Goal: Navigation & Orientation: Understand site structure

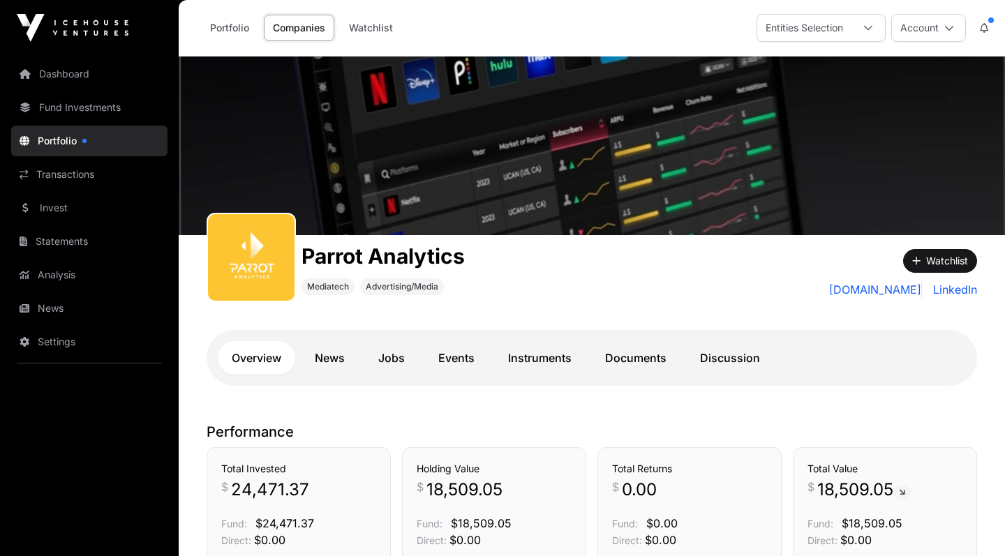
click at [98, 73] on link "Dashboard" at bounding box center [89, 74] width 156 height 31
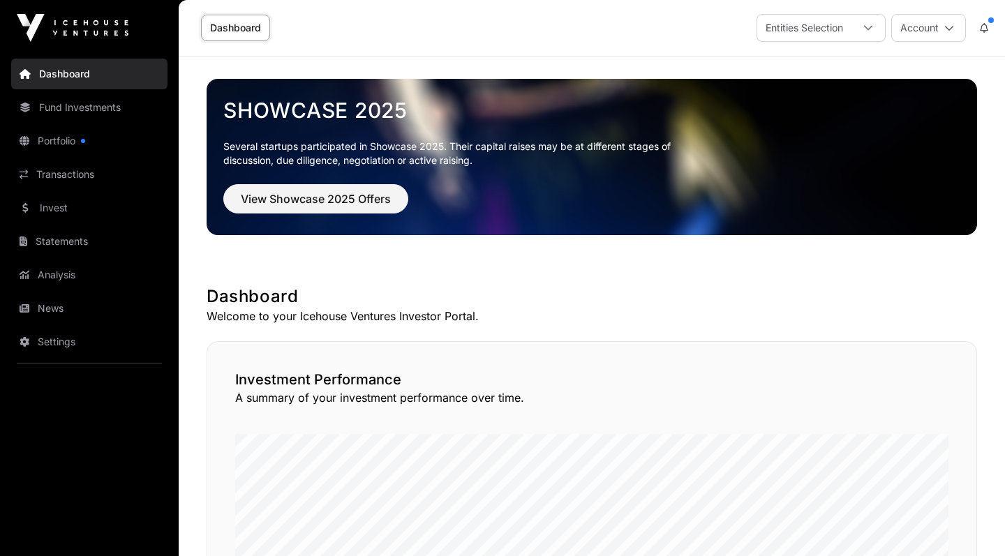
click at [59, 136] on link "Portfolio" at bounding box center [89, 141] width 156 height 31
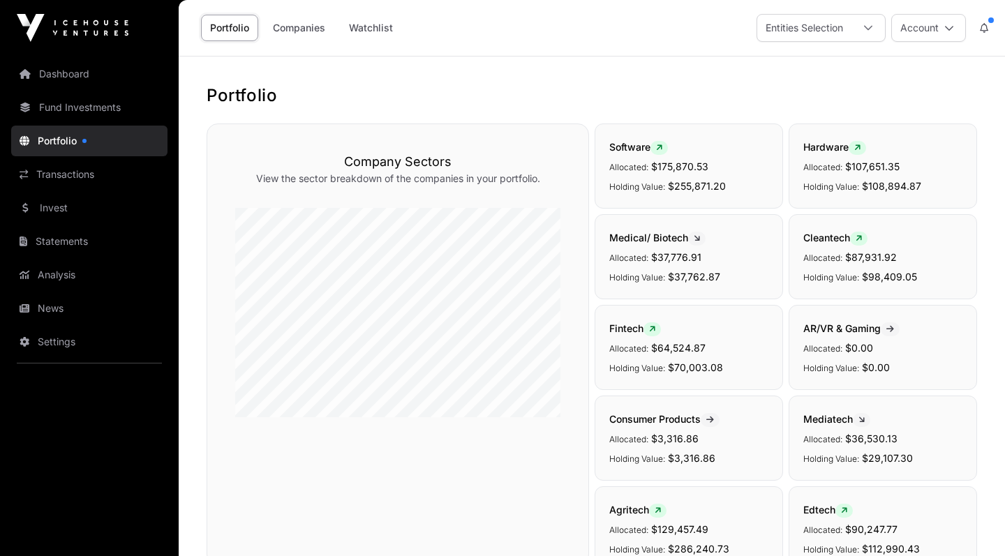
click at [111, 110] on link "Fund Investments" at bounding box center [89, 107] width 156 height 31
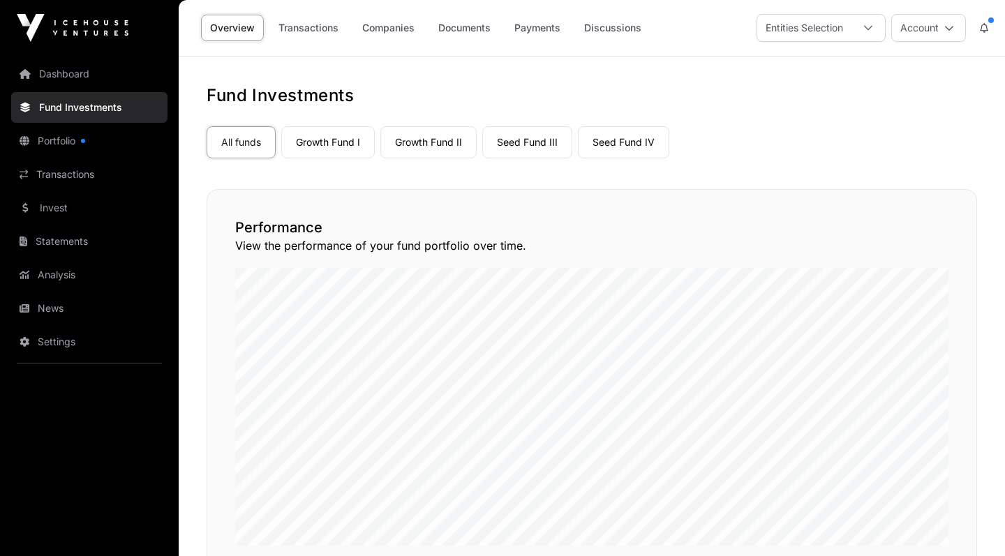
click at [254, 149] on link "All funds" at bounding box center [241, 142] width 69 height 32
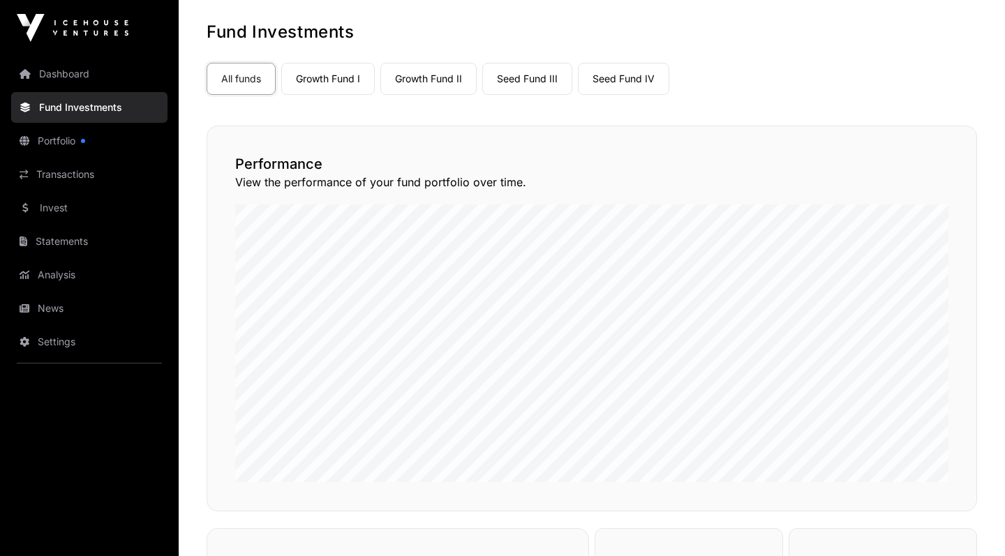
scroll to position [26, 0]
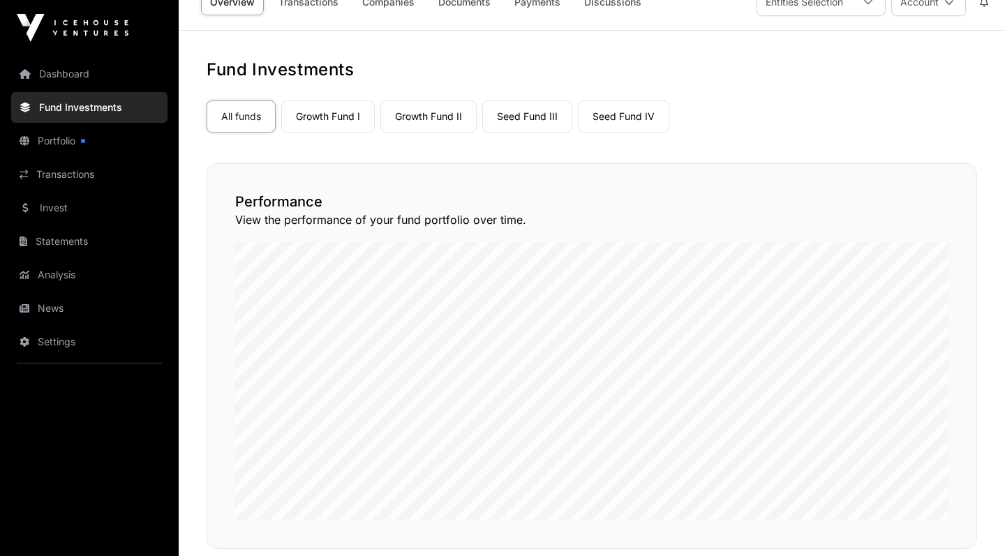
click at [348, 120] on link "Growth Fund I" at bounding box center [328, 117] width 94 height 32
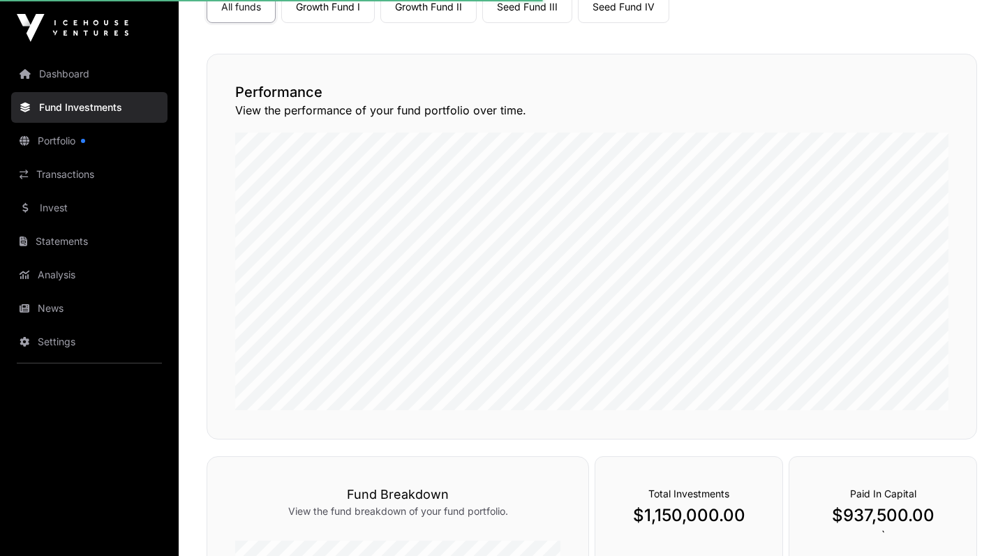
scroll to position [165, 0]
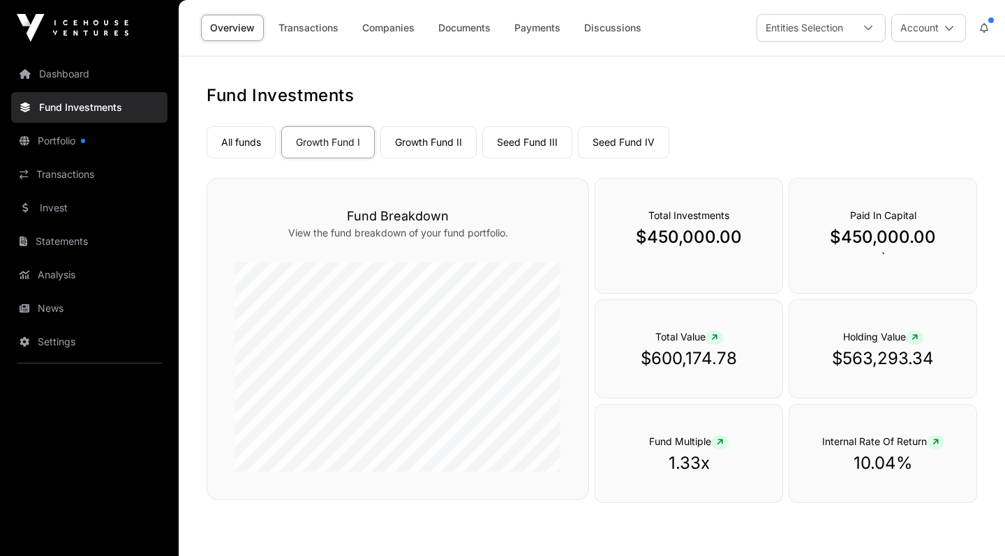
click at [412, 141] on link "Growth Fund II" at bounding box center [428, 142] width 96 height 32
click at [522, 145] on link "Seed Fund III" at bounding box center [527, 142] width 90 height 32
click at [616, 148] on link "Seed Fund IV" at bounding box center [623, 142] width 91 height 32
click at [440, 149] on link "Growth Fund II" at bounding box center [428, 142] width 96 height 32
click at [345, 150] on link "Growth Fund I" at bounding box center [328, 142] width 94 height 32
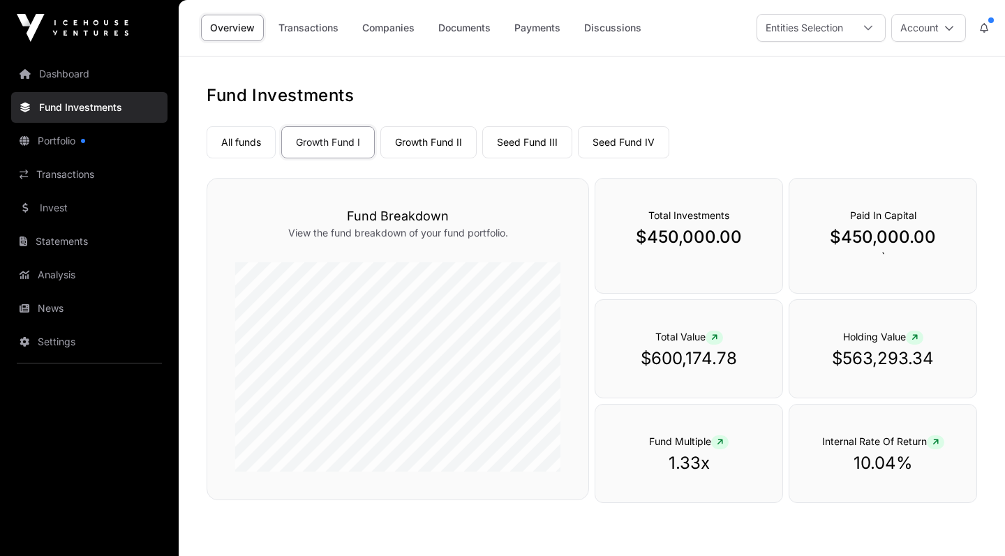
click at [252, 147] on link "All funds" at bounding box center [241, 142] width 69 height 32
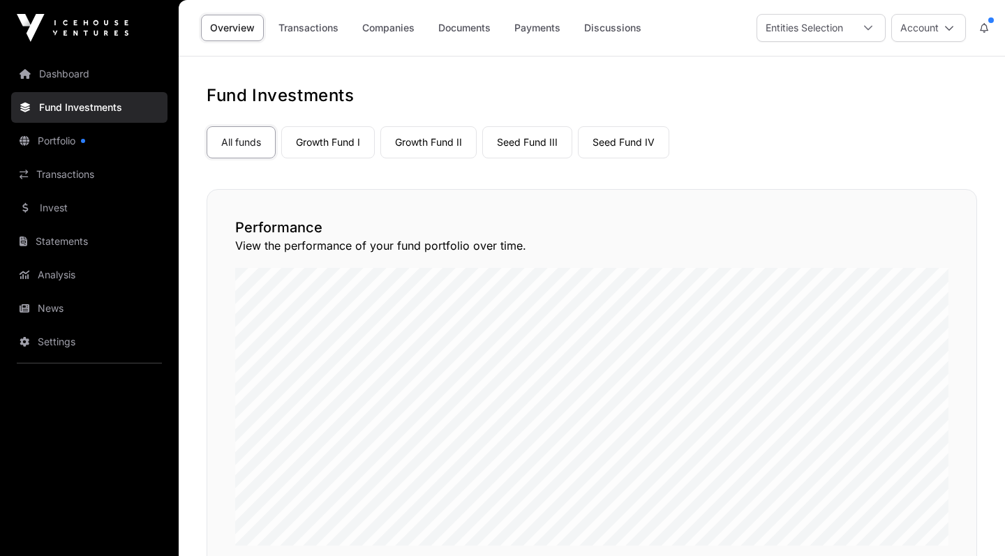
click at [82, 213] on link "Invest" at bounding box center [89, 208] width 156 height 31
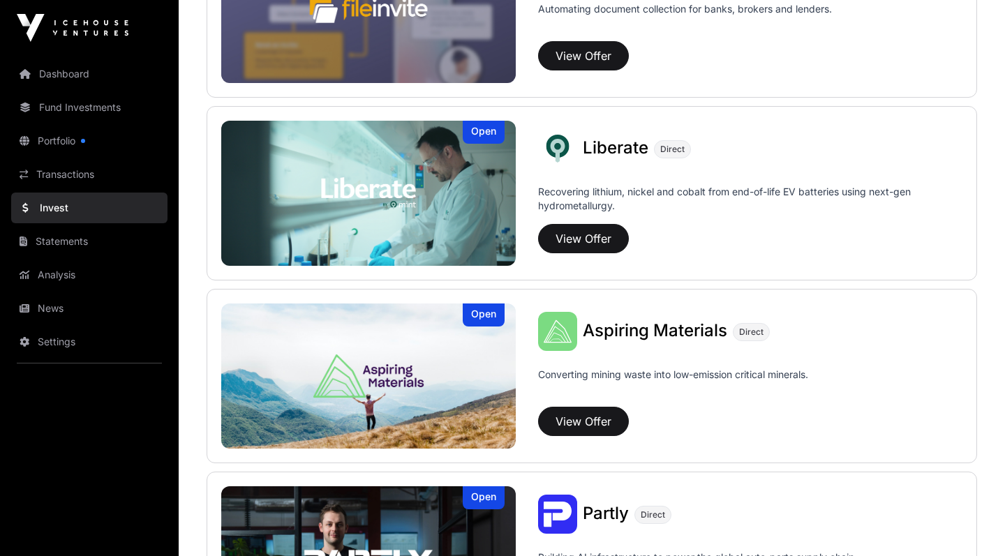
scroll to position [990, 0]
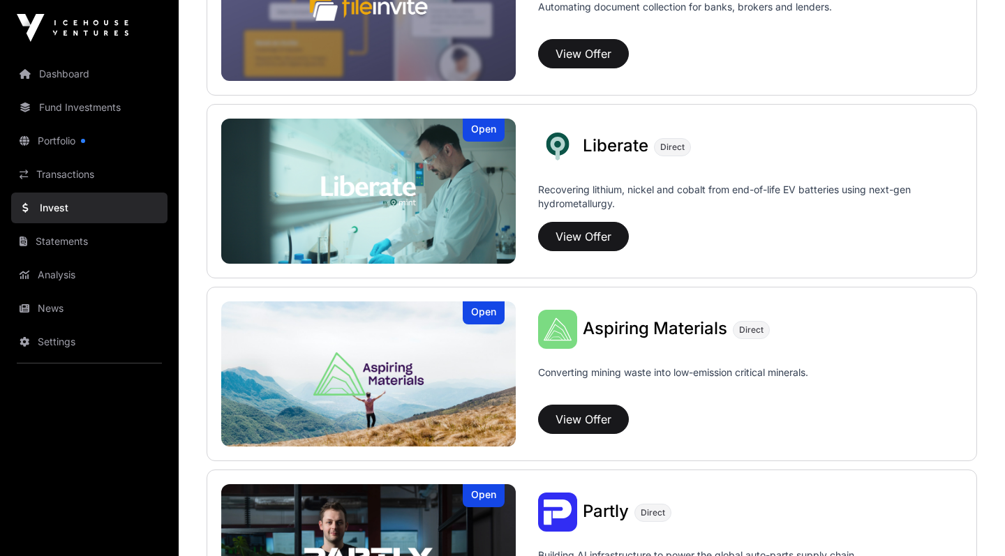
click at [66, 138] on link "Portfolio" at bounding box center [89, 141] width 156 height 31
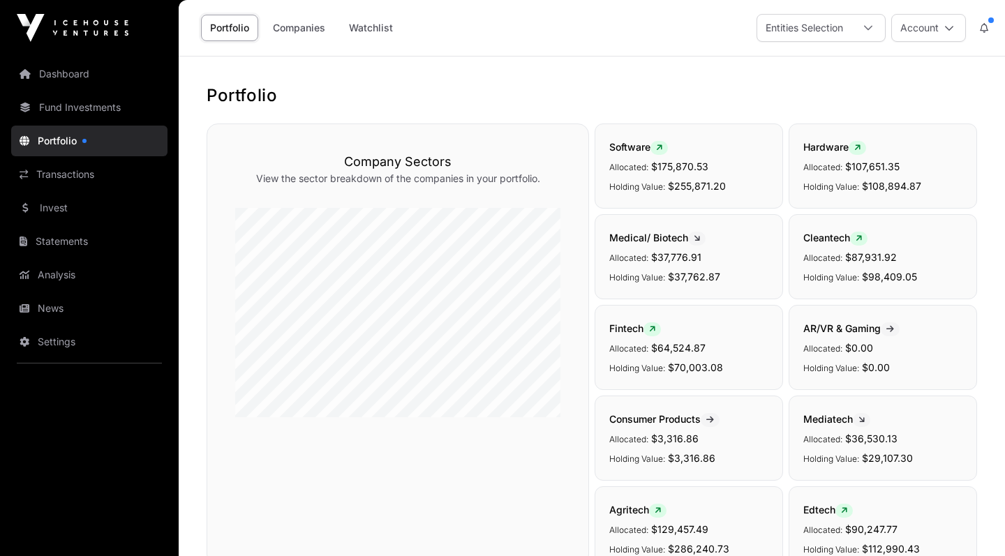
click at [364, 29] on link "Watchlist" at bounding box center [371, 28] width 62 height 27
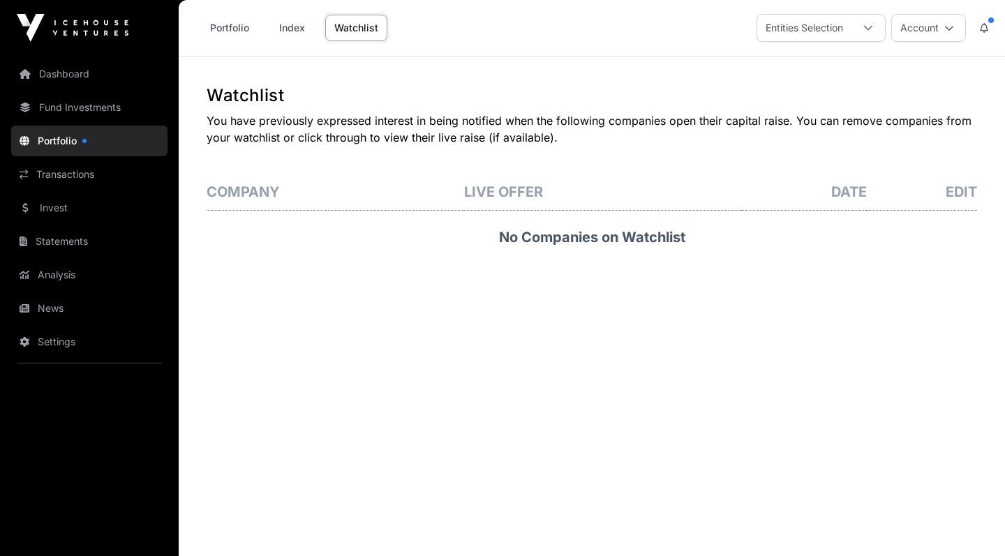
click at [75, 187] on link "Transactions" at bounding box center [89, 174] width 156 height 31
click at [66, 209] on link "Invest" at bounding box center [89, 208] width 156 height 31
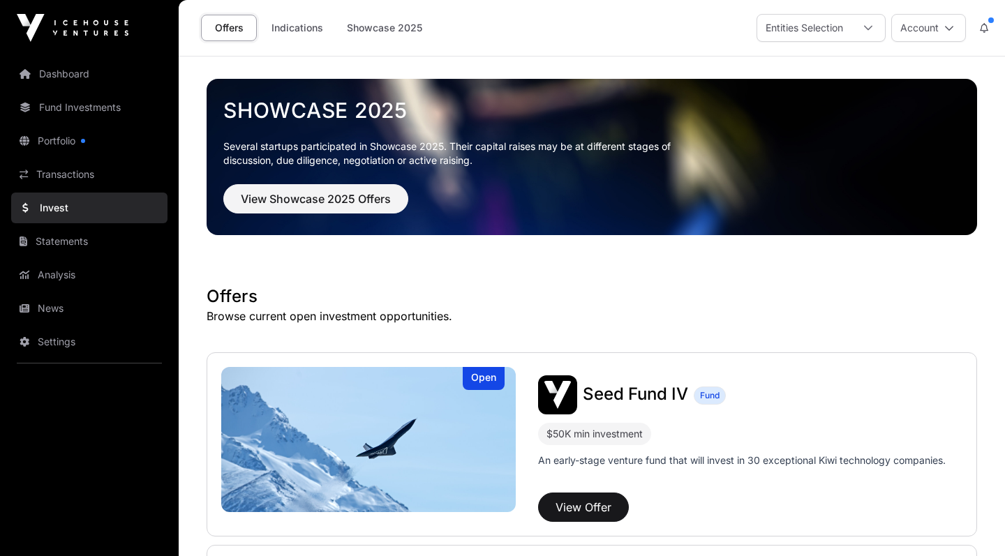
click at [64, 275] on link "Analysis" at bounding box center [89, 275] width 156 height 31
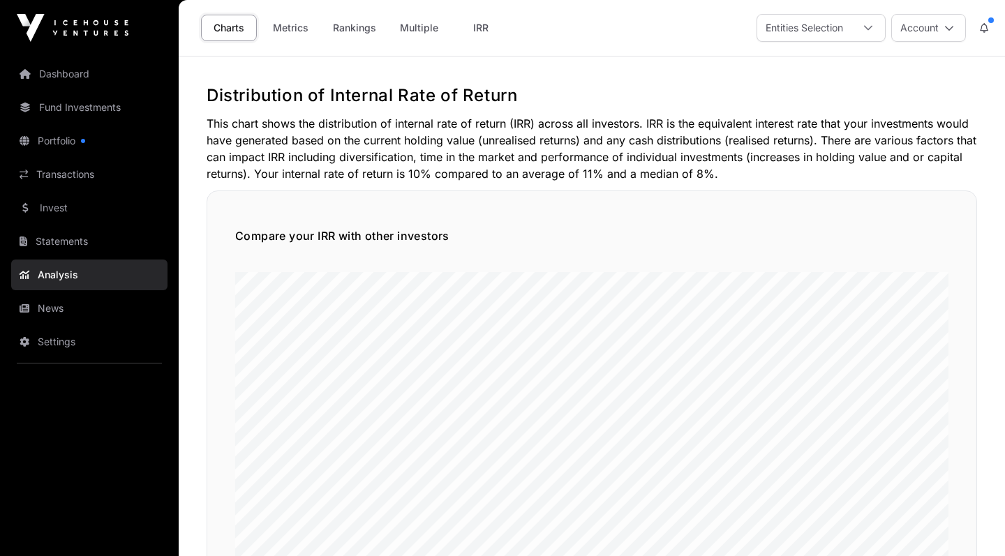
click at [872, 31] on icon at bounding box center [868, 28] width 10 height 10
click at [955, 28] on button "Account" at bounding box center [928, 28] width 75 height 28
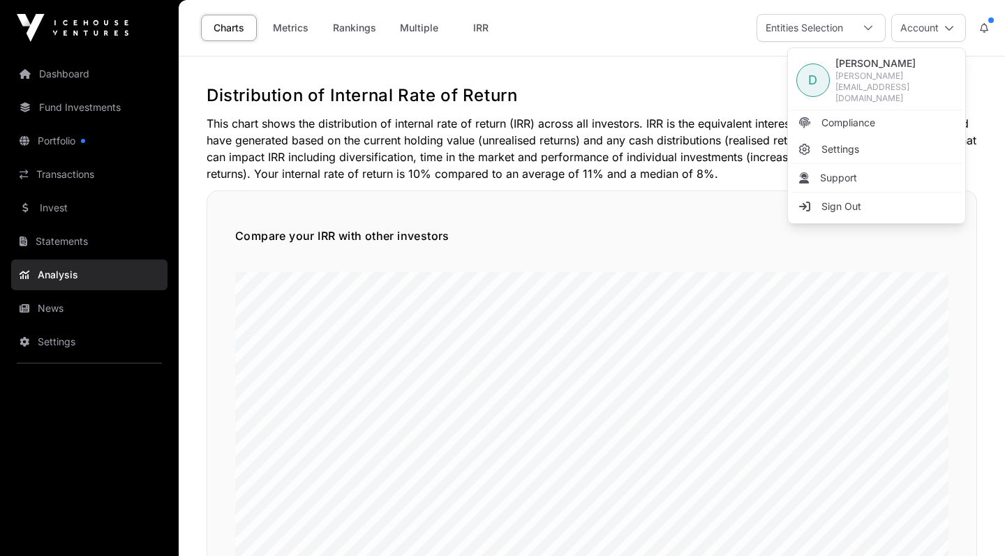
click at [954, 29] on button "Account" at bounding box center [928, 28] width 75 height 28
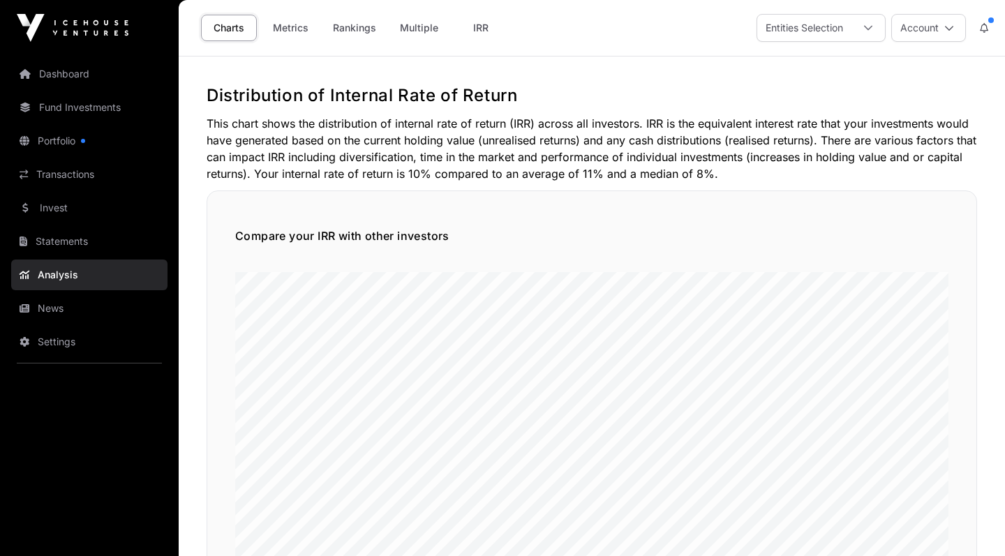
scroll to position [0, 0]
click at [295, 31] on link "Metrics" at bounding box center [290, 28] width 56 height 27
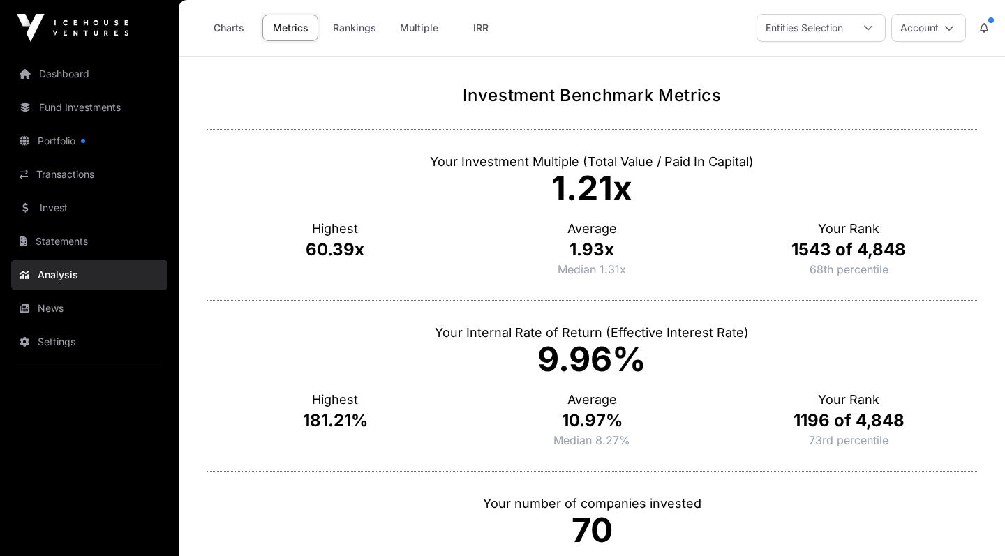
click at [359, 28] on link "Rankings" at bounding box center [354, 28] width 61 height 27
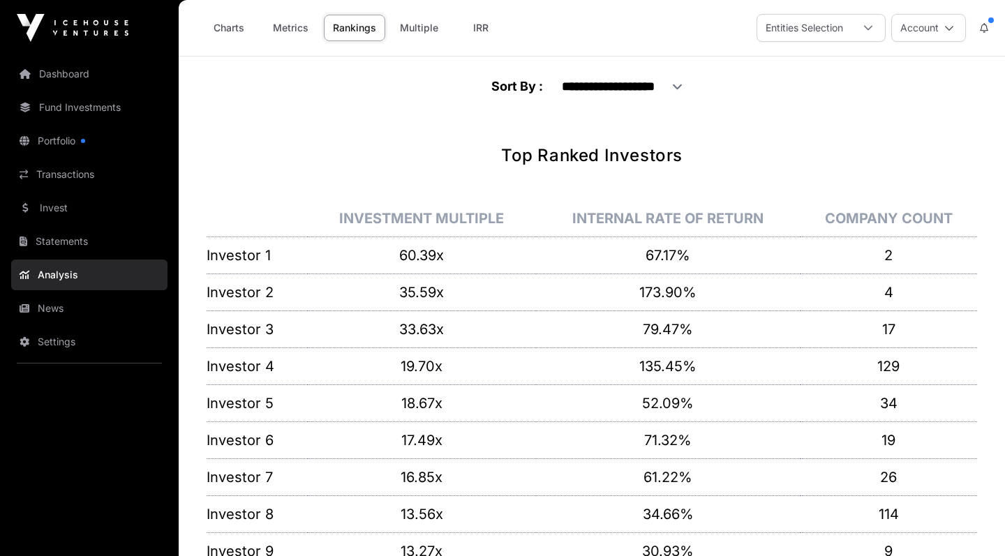
click at [423, 27] on link "Multiple" at bounding box center [419, 28] width 57 height 27
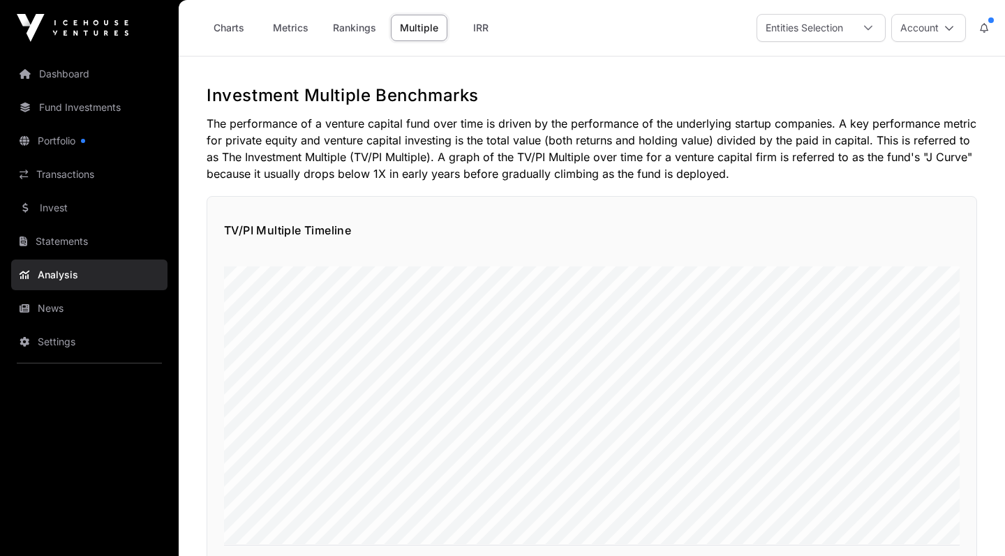
click at [477, 24] on link "IRR" at bounding box center [481, 28] width 56 height 27
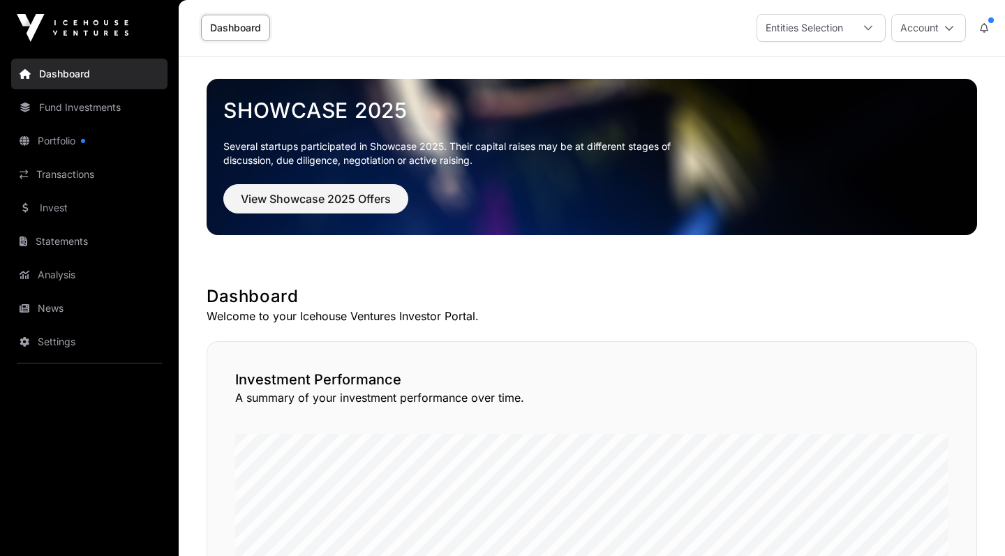
scroll to position [244, 0]
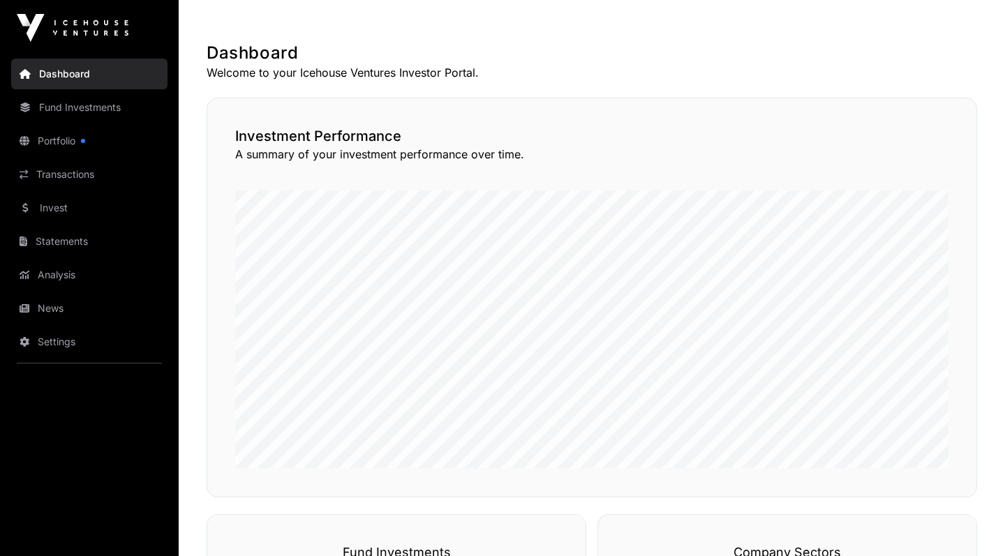
click at [17, 1] on div "Dashboard Fund Investments Portfolio Transactions Invest Statements Analysis Ne…" at bounding box center [89, 278] width 179 height 556
